Goal: Find specific page/section: Find specific page/section

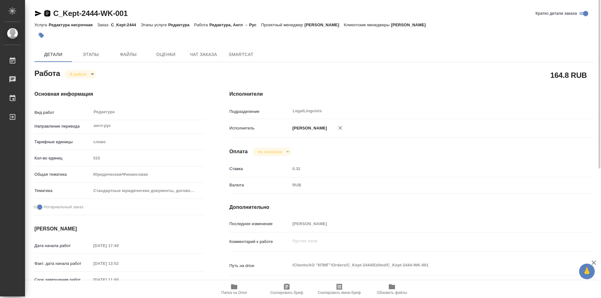
click at [47, 13] on icon "button" at bounding box center [47, 13] width 6 height 6
click at [94, 75] on body "🙏 .cls-1 fill:#fff; AWATERA Kozinets Larisa Работы 0 Чаты График Выйти C_Kept-2…" at bounding box center [300, 149] width 601 height 298
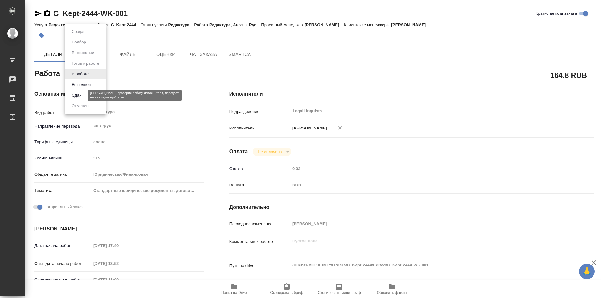
click at [75, 94] on button "Сдан" at bounding box center [76, 95] width 13 height 7
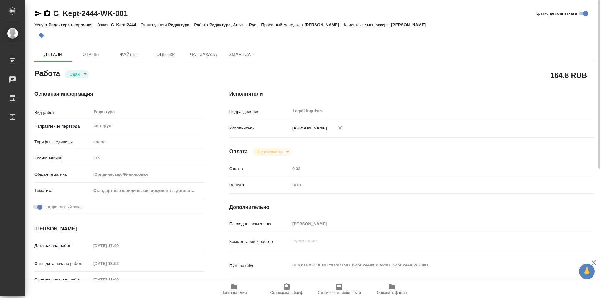
type textarea "x"
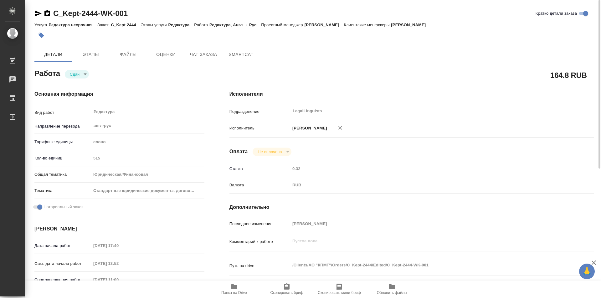
type textarea "x"
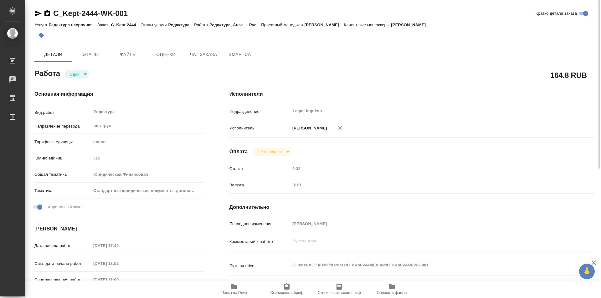
type textarea "x"
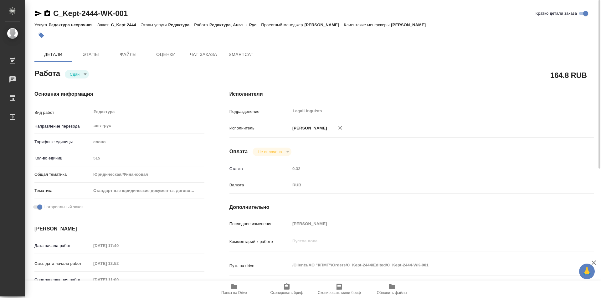
type textarea "x"
